Goal: Task Accomplishment & Management: Manage account settings

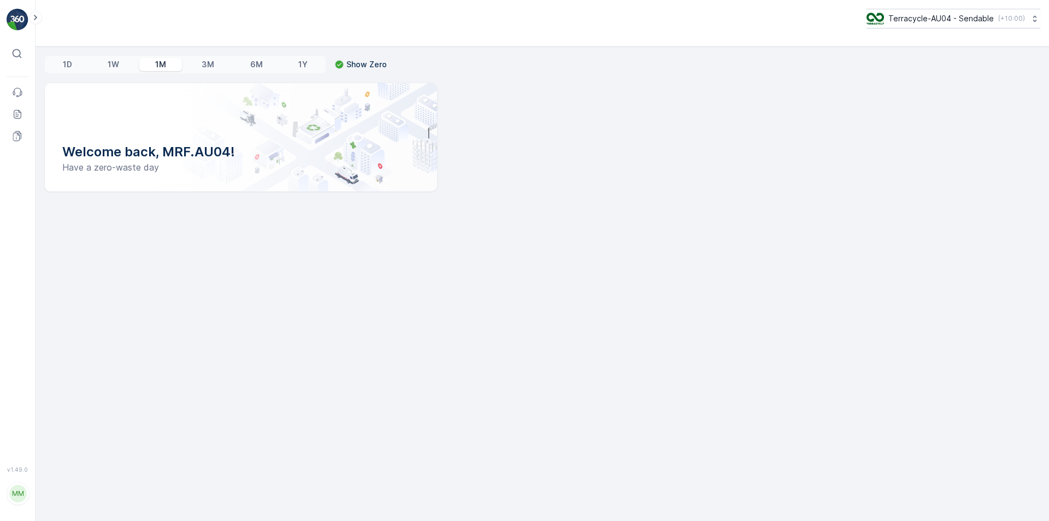
click at [11, 56] on div "⌘B" at bounding box center [18, 54] width 22 height 20
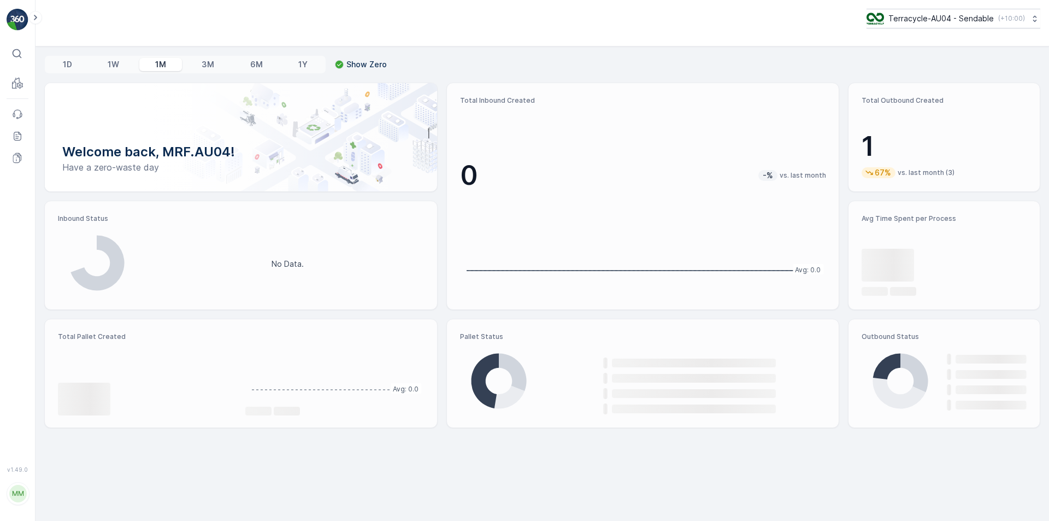
click at [19, 13] on img at bounding box center [18, 20] width 22 height 22
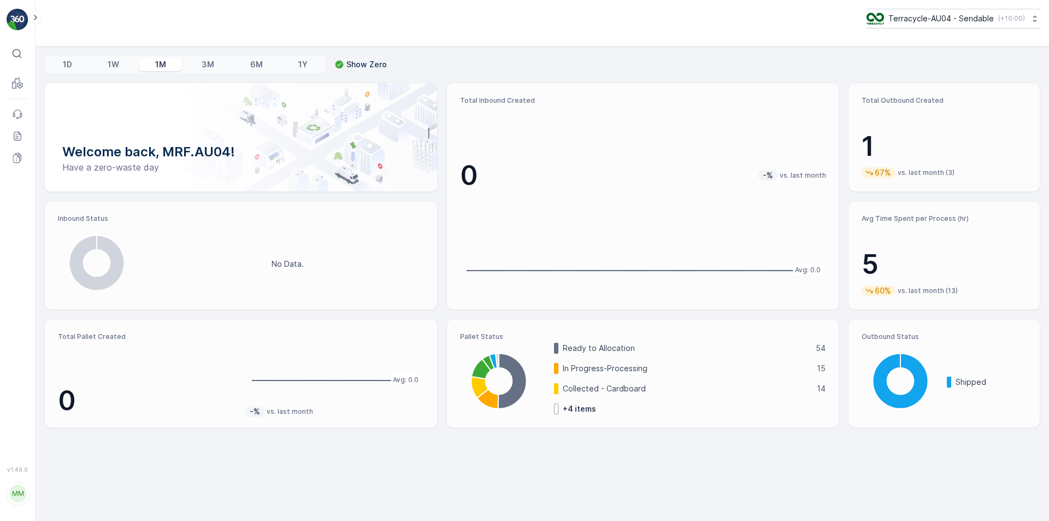
click at [21, 17] on img at bounding box center [18, 20] width 22 height 22
click at [39, 14] on icon at bounding box center [36, 17] width 12 height 13
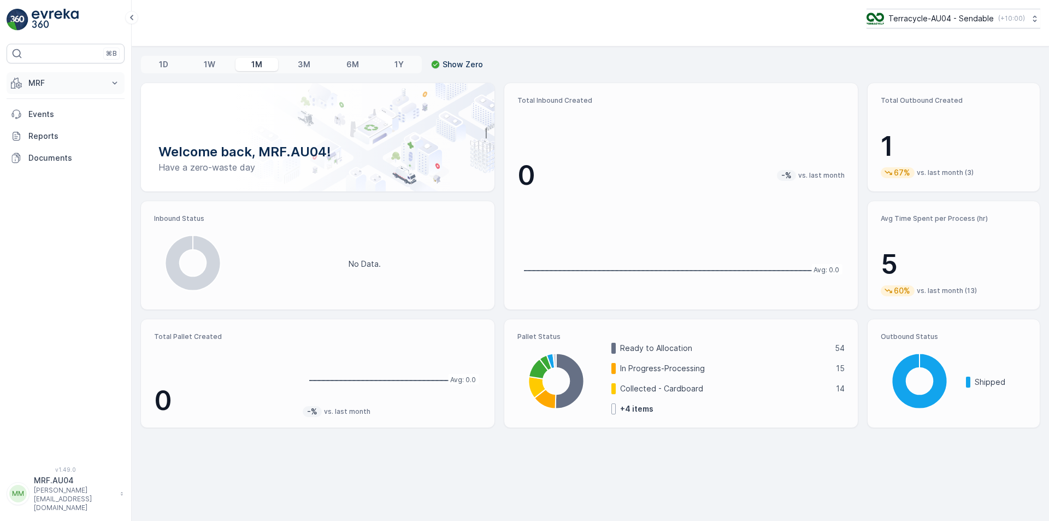
click at [68, 87] on p "MRF" at bounding box center [65, 83] width 74 height 11
click at [54, 132] on link "Pallet" at bounding box center [74, 132] width 101 height 15
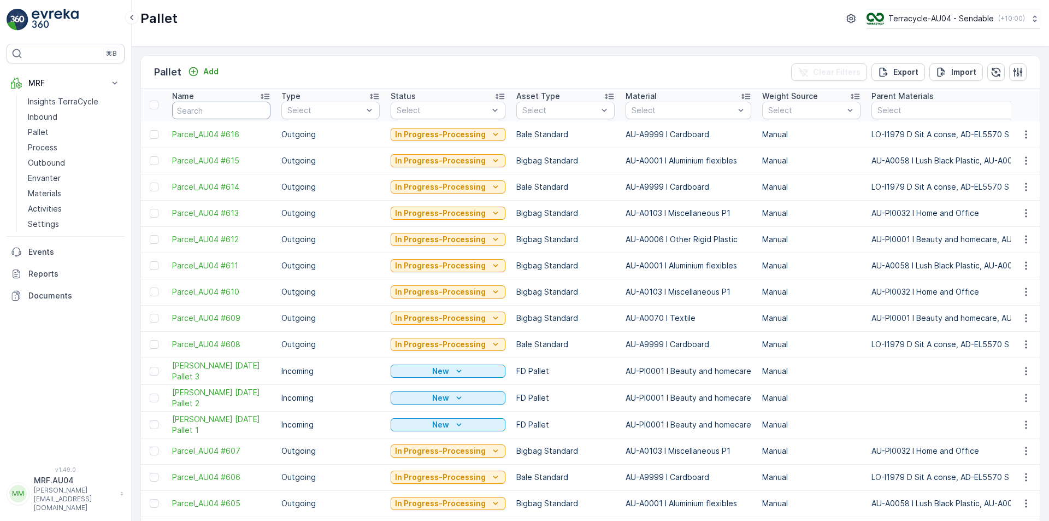
click at [242, 110] on input "text" at bounding box center [221, 110] width 98 height 17
type input "22672"
click at [238, 110] on input "22672" at bounding box center [221, 110] width 98 height 17
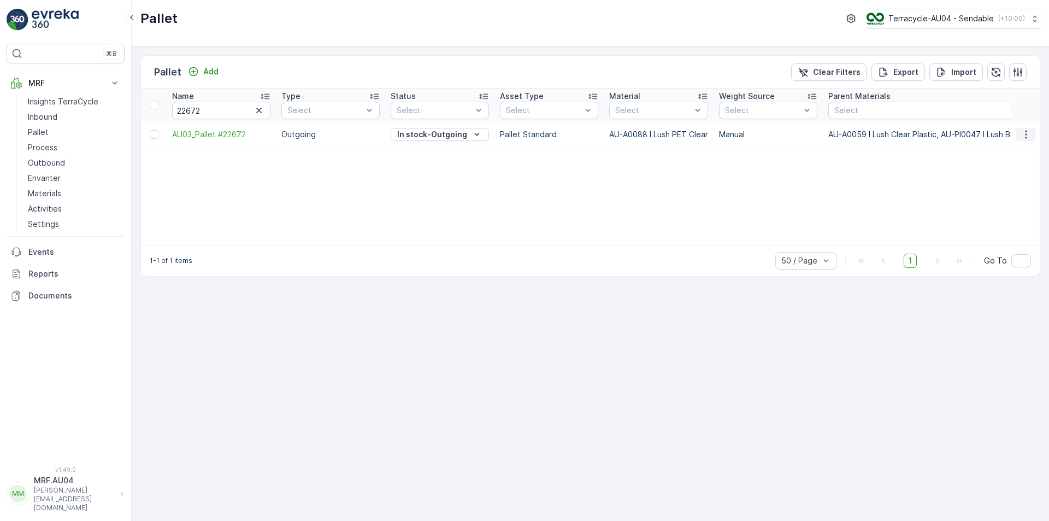
click at [1029, 130] on icon "button" at bounding box center [1026, 134] width 11 height 11
click at [993, 162] on span "Edit Pallet" at bounding box center [1000, 166] width 37 height 11
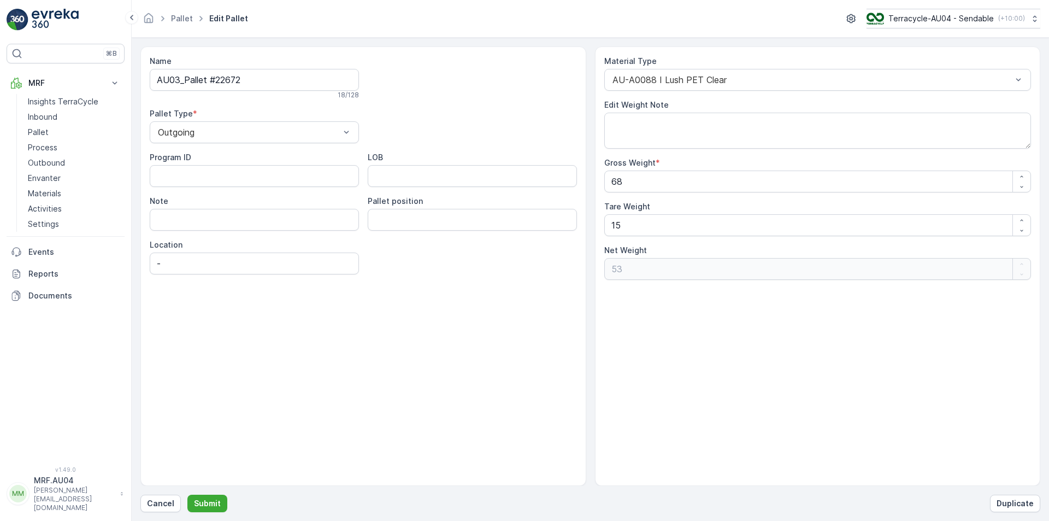
drag, startPoint x: 1049, startPoint y: 321, endPoint x: 1049, endPoint y: 336, distance: 14.8
click at [1049, 338] on form "Name AU03_Pallet #22672 18 / 128 Pallet Type * Outgoing Program ID LOB Note Pal…" at bounding box center [591, 279] width 918 height 483
click at [164, 494] on div "Name AU03_Pallet #22672 18 / 128 Pallet Type * Outgoing Program ID LOB Note Pal…" at bounding box center [590, 279] width 900 height 466
click at [176, 503] on button "Cancel" at bounding box center [160, 503] width 40 height 17
